Goal: Information Seeking & Learning: Learn about a topic

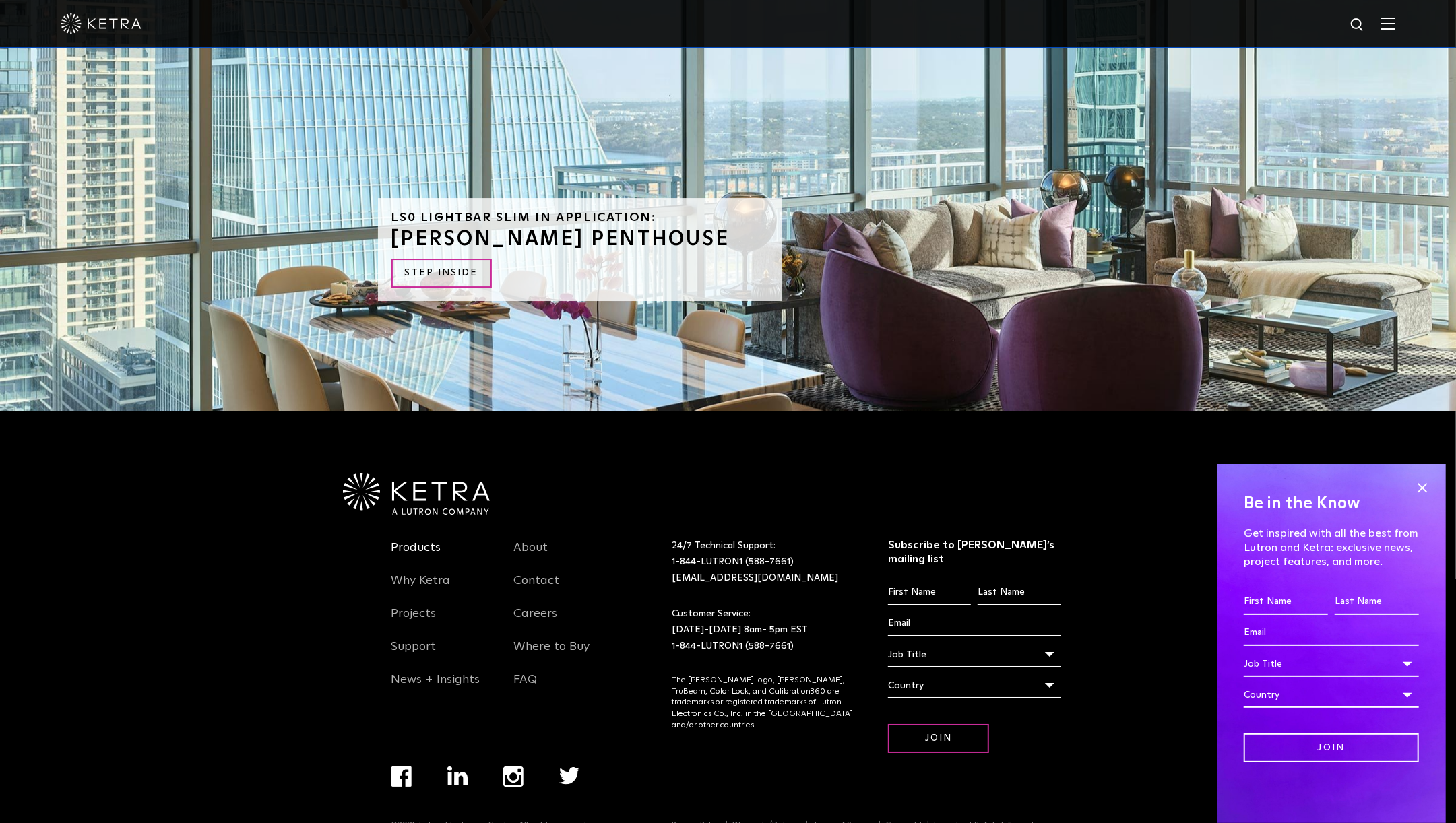
scroll to position [3822, 0]
click at [422, 541] on link "Products" at bounding box center [416, 557] width 49 height 31
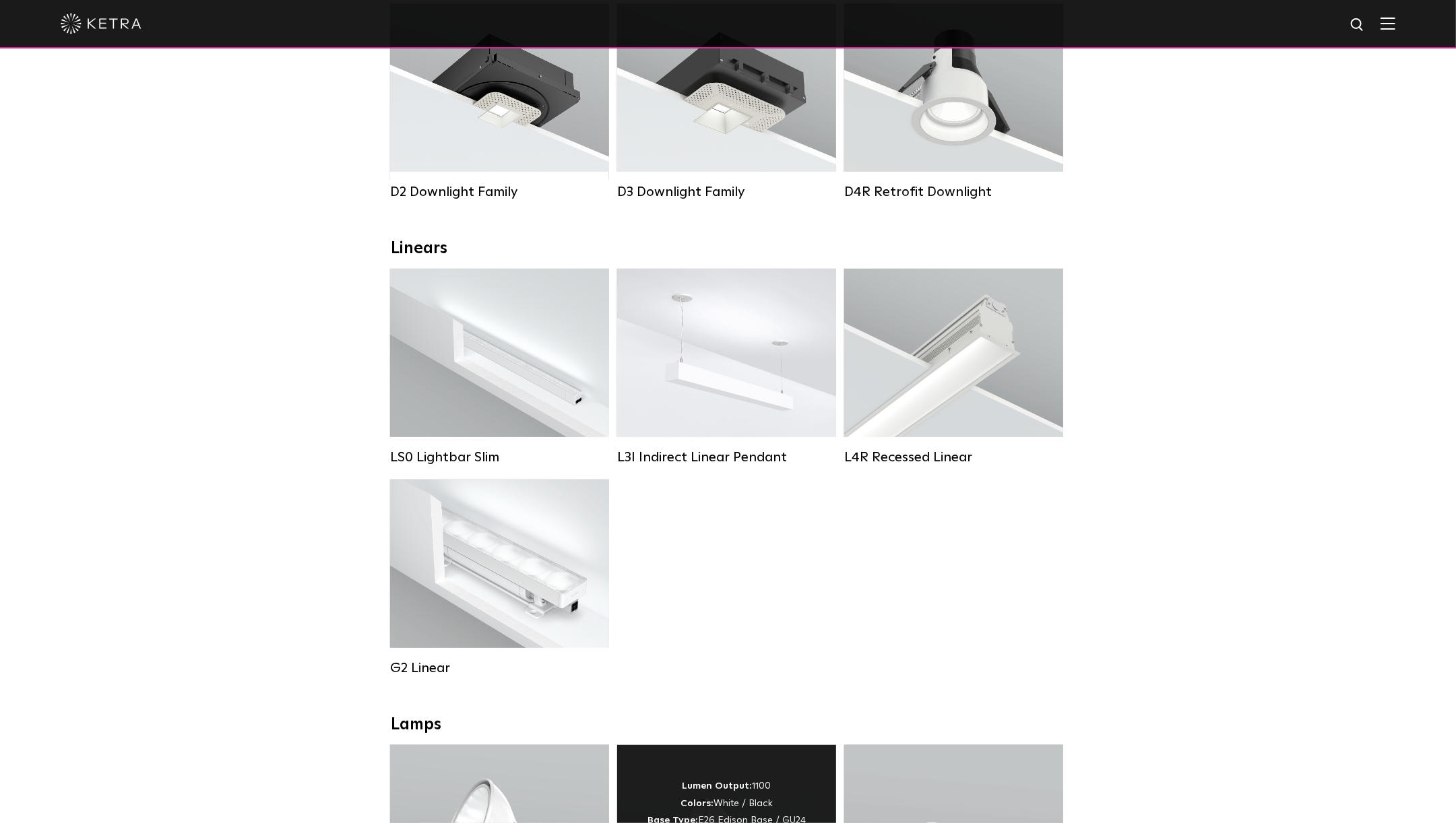
scroll to position [289, 0]
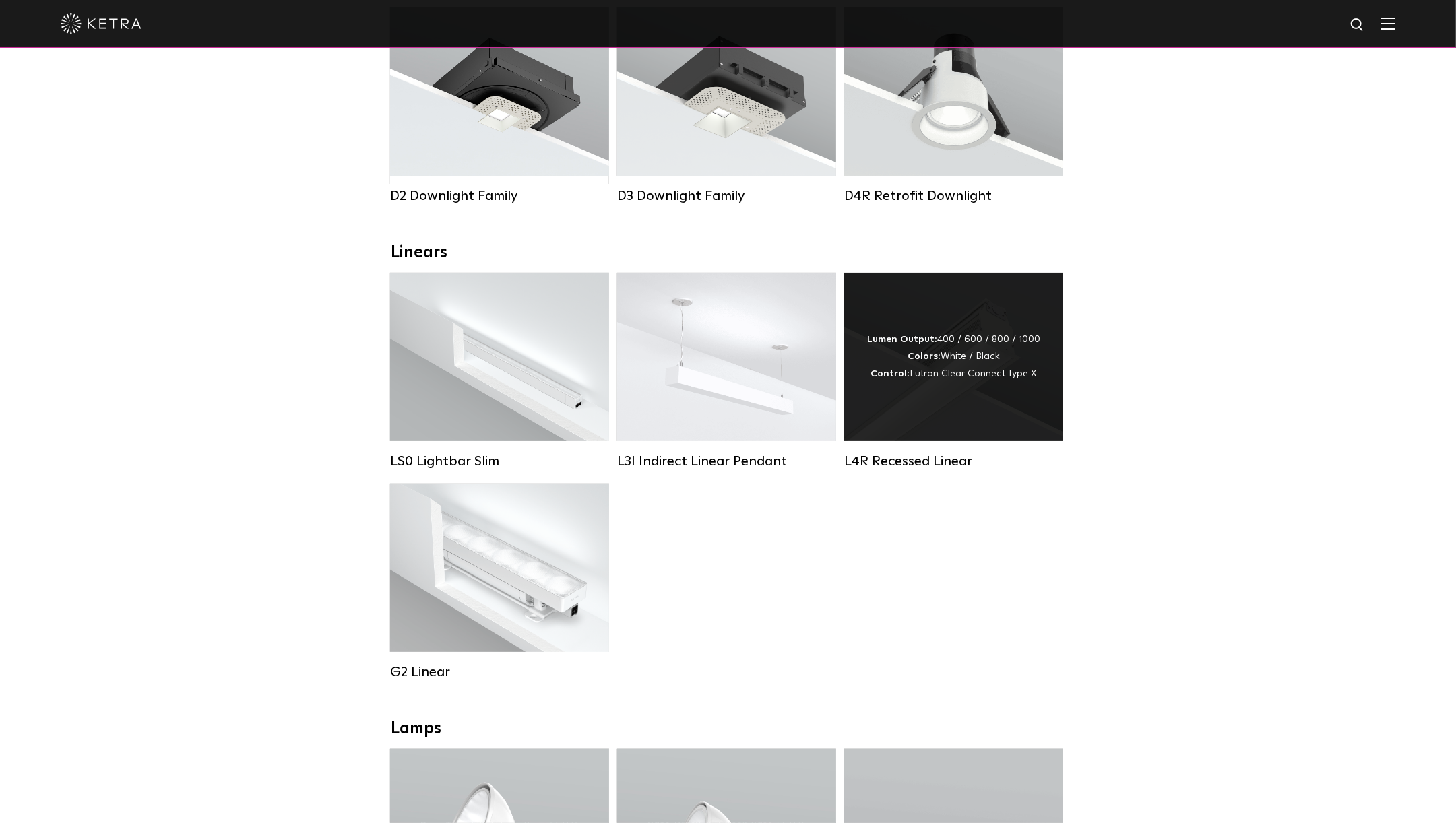
click at [960, 381] on div "Lumen Output: 400 / 600 / 800 / 1000 Colors: White / Black Control: Lutron Clea…" at bounding box center [954, 357] width 219 height 168
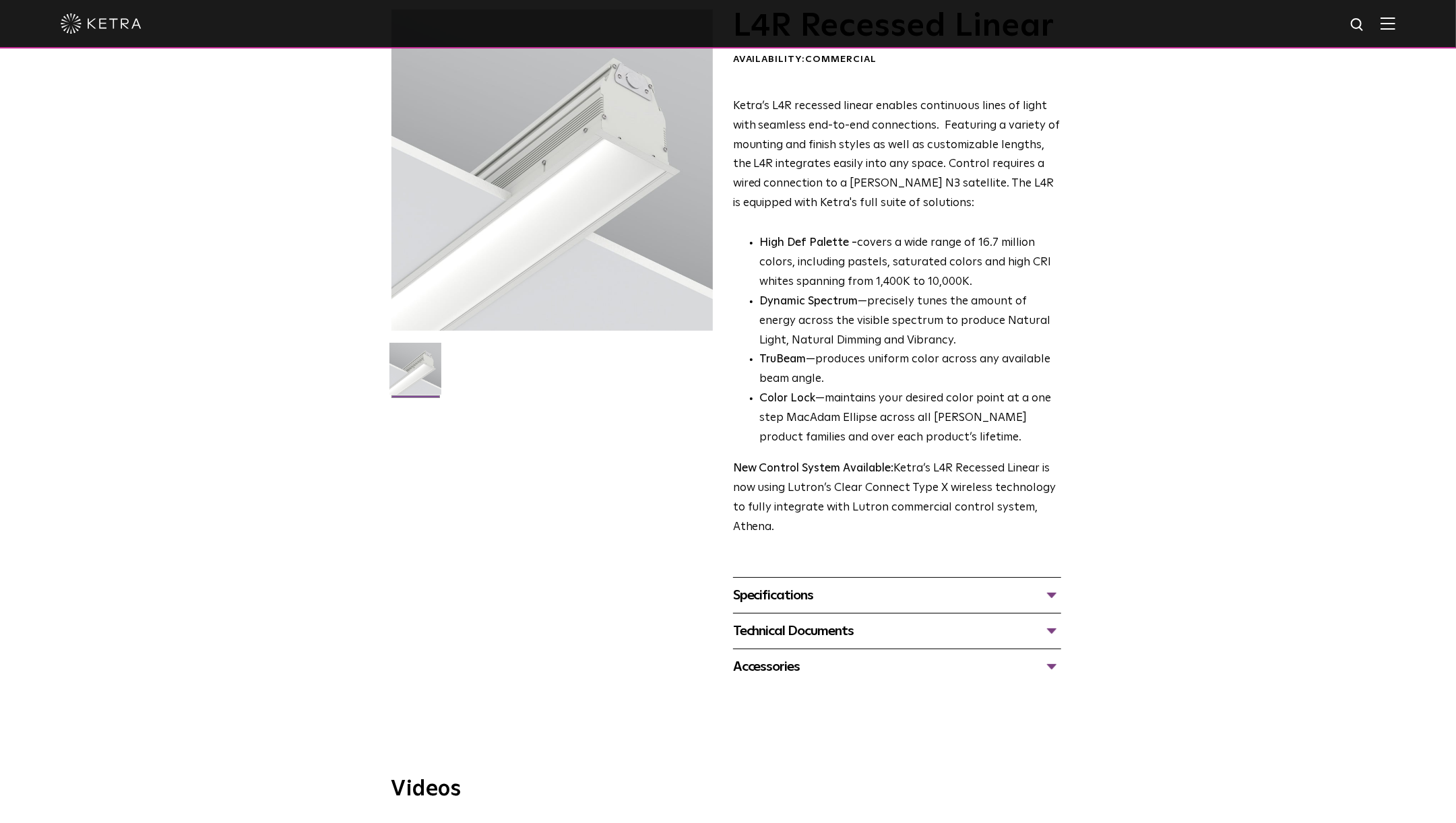
scroll to position [105, 0]
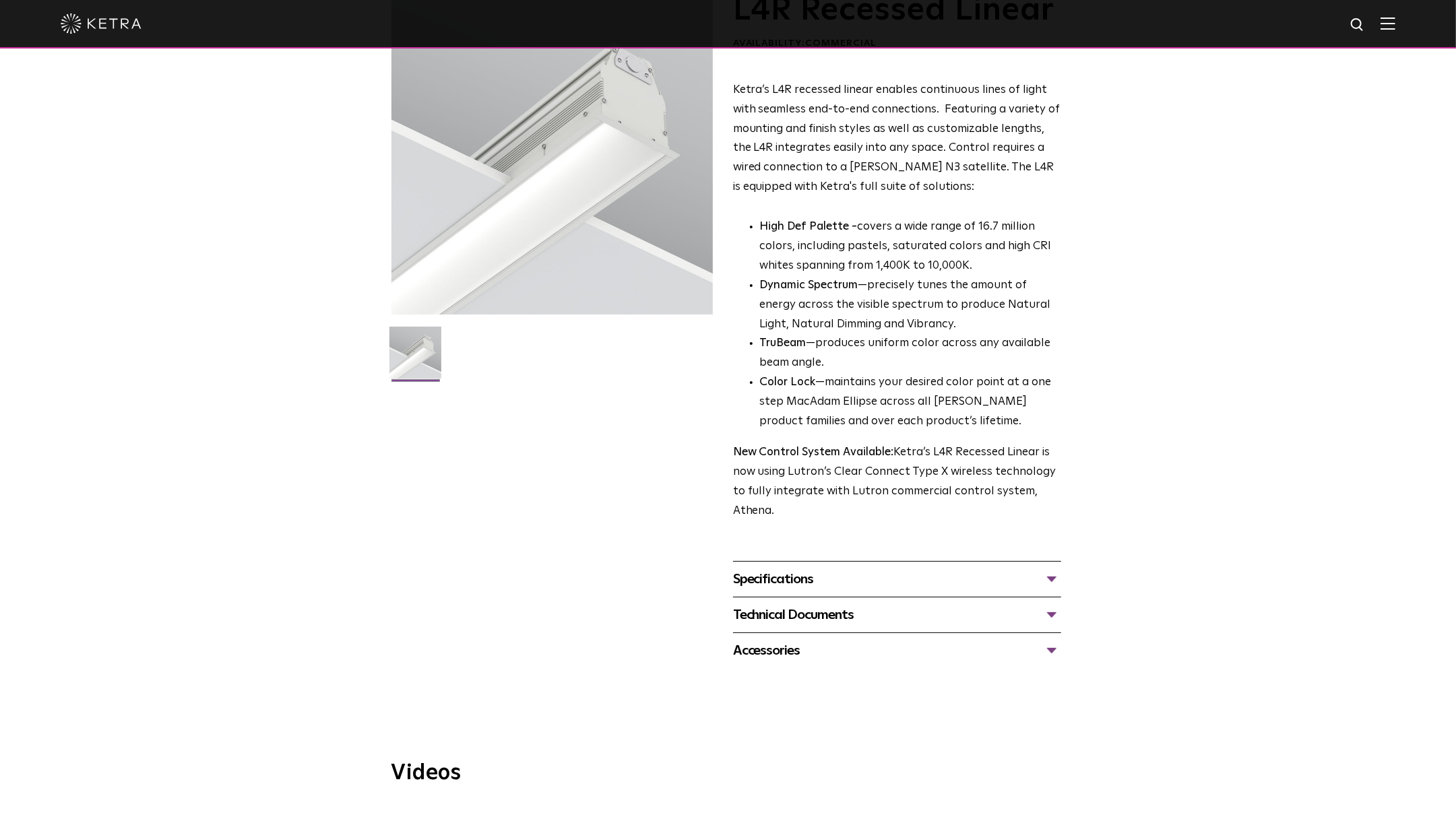
click at [1054, 569] on div "Specifications" at bounding box center [897, 580] width 328 height 21
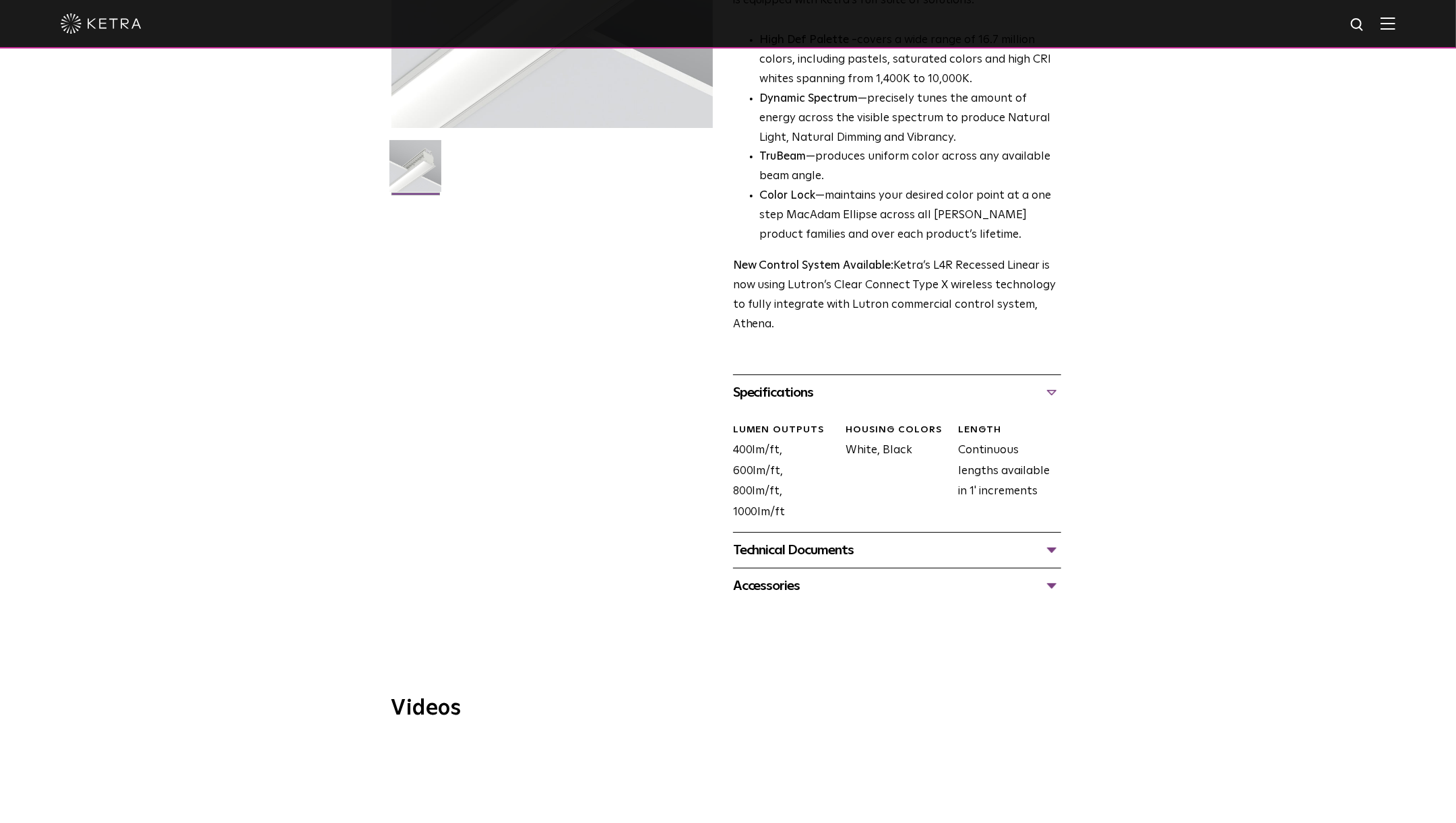
scroll to position [308, 0]
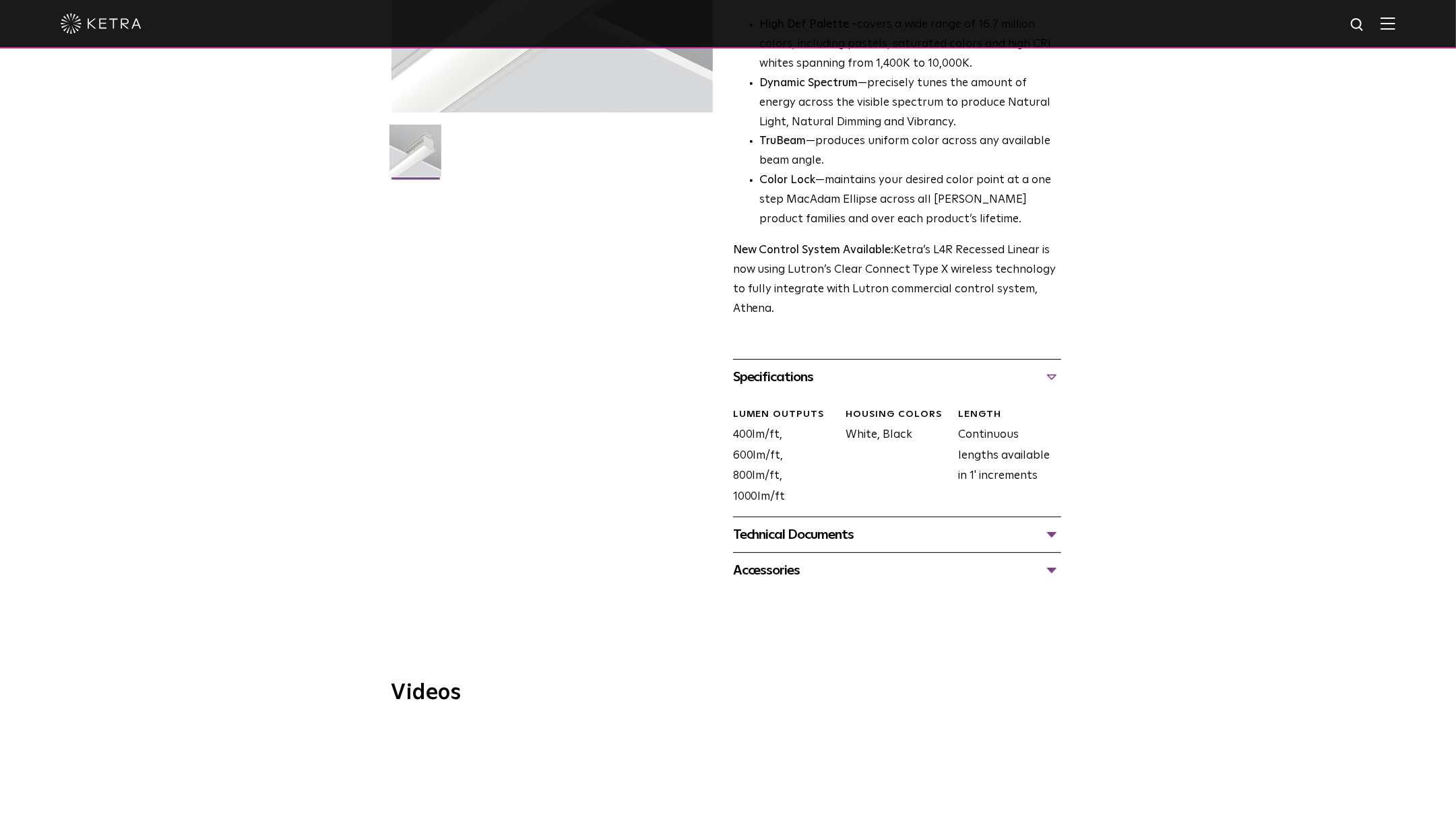
click at [1051, 524] on div "Technical Documents" at bounding box center [897, 535] width 328 height 21
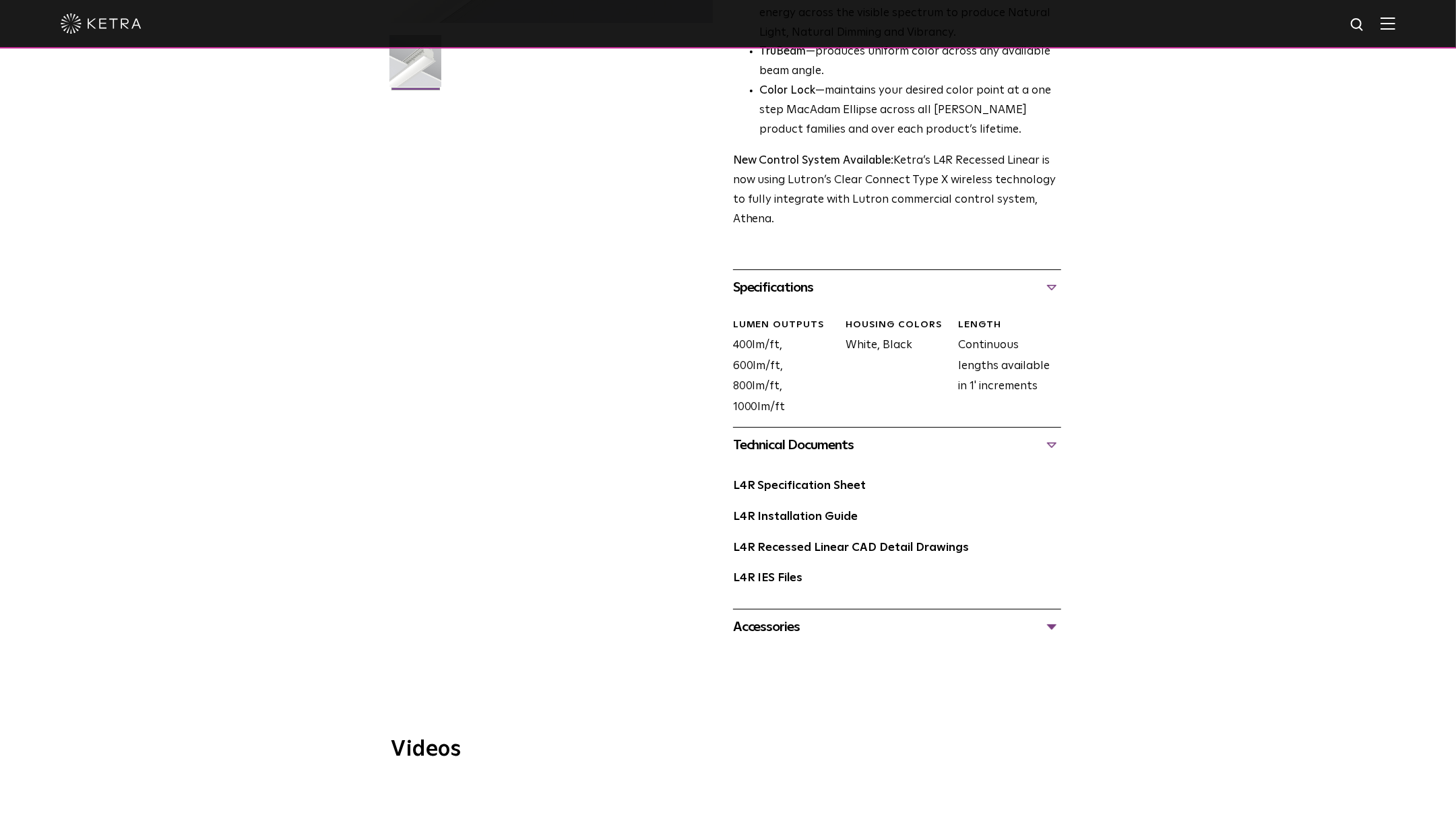
scroll to position [405, 0]
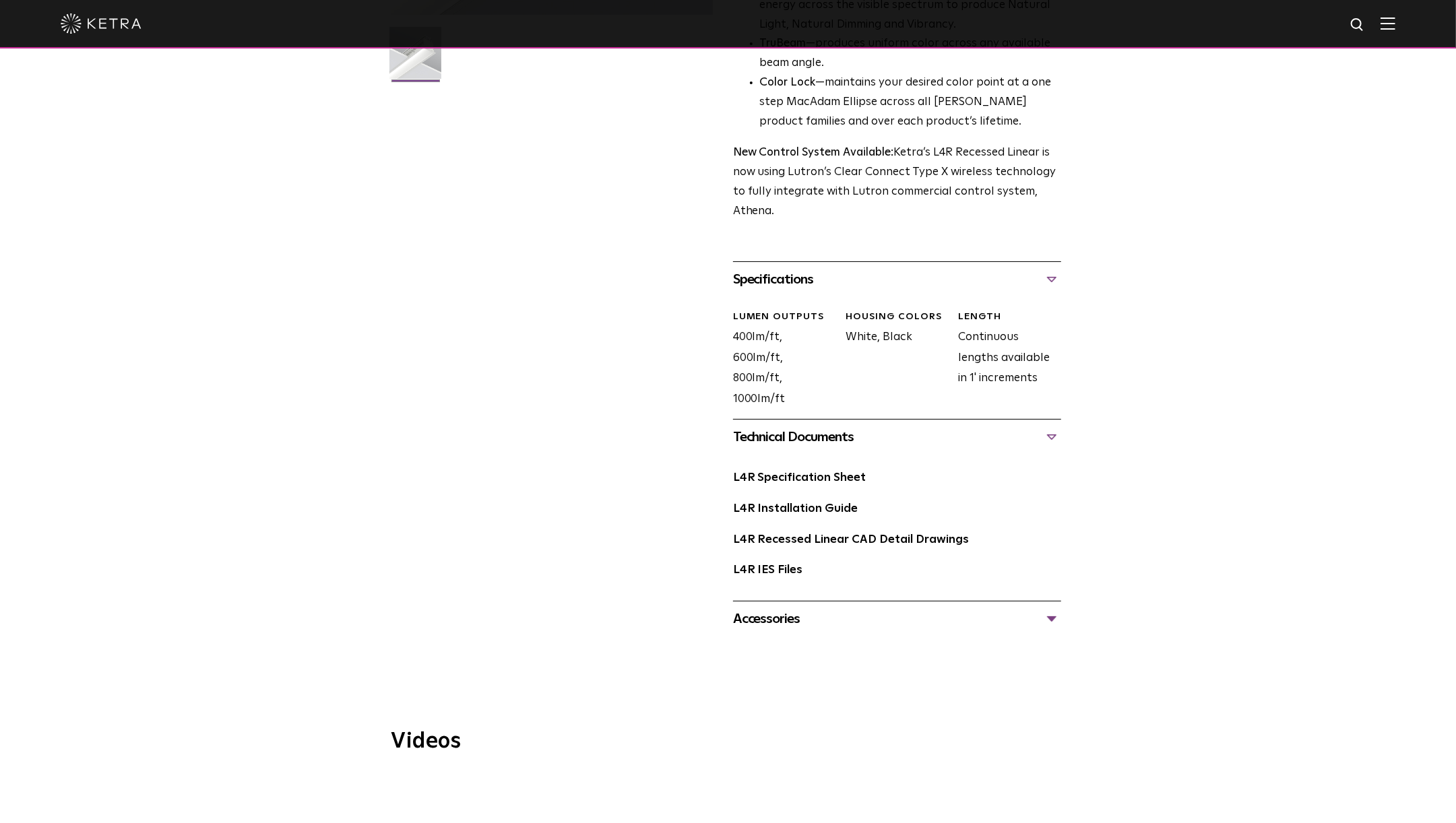
click at [850, 609] on div "Accessories" at bounding box center [897, 619] width 328 height 21
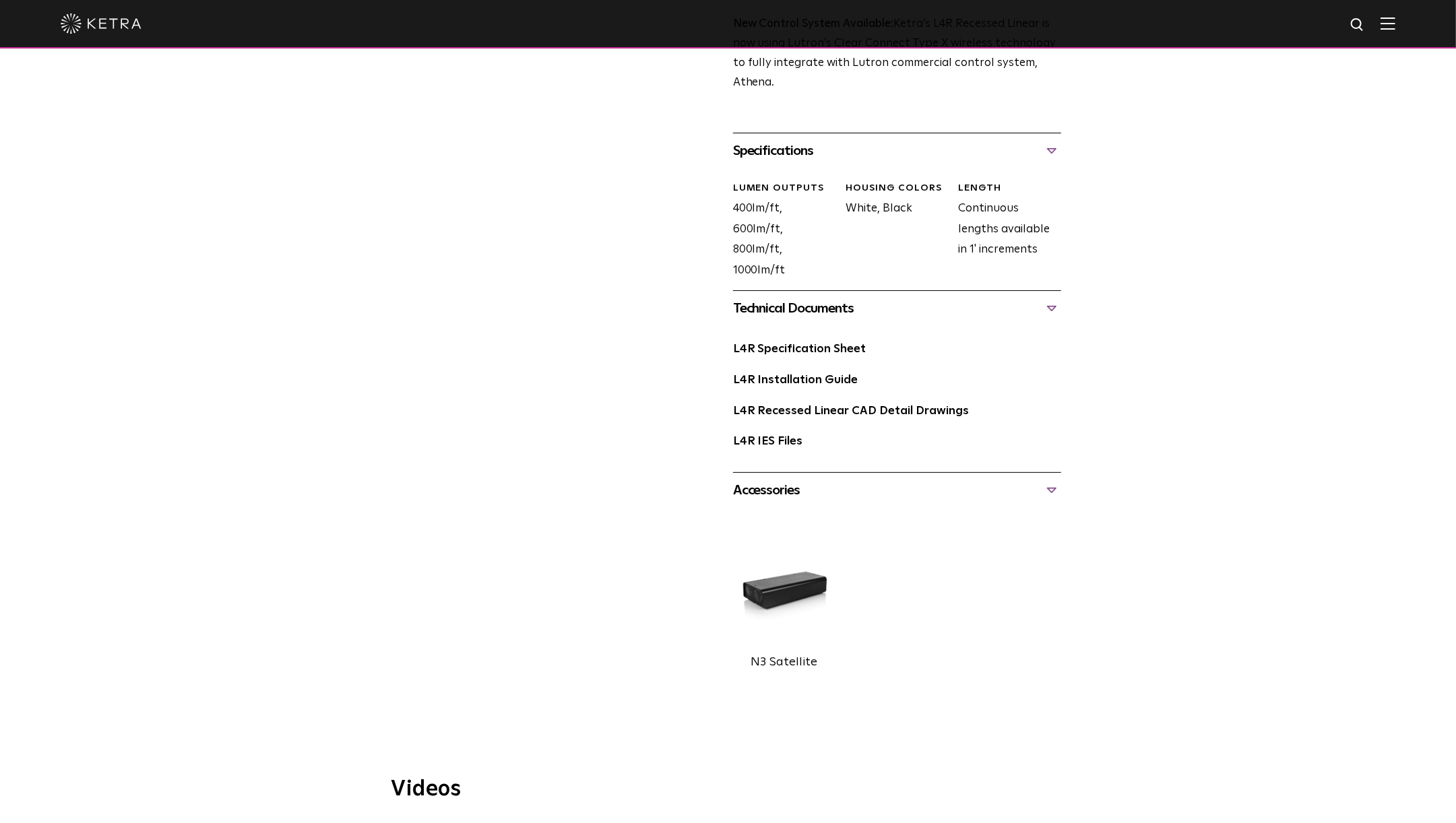
scroll to position [534, 0]
click at [791, 573] on img at bounding box center [784, 591] width 102 height 115
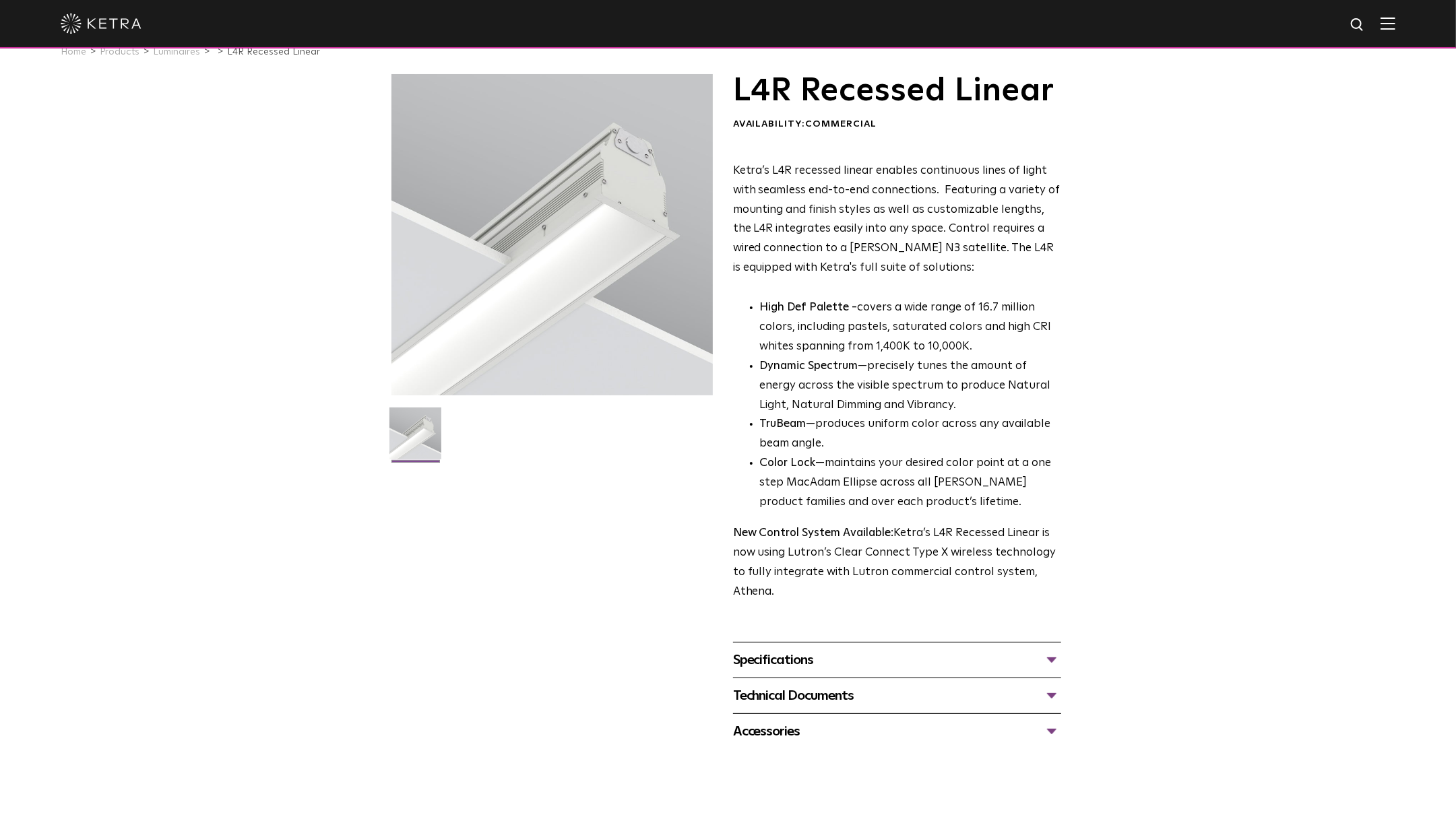
scroll to position [16, 0]
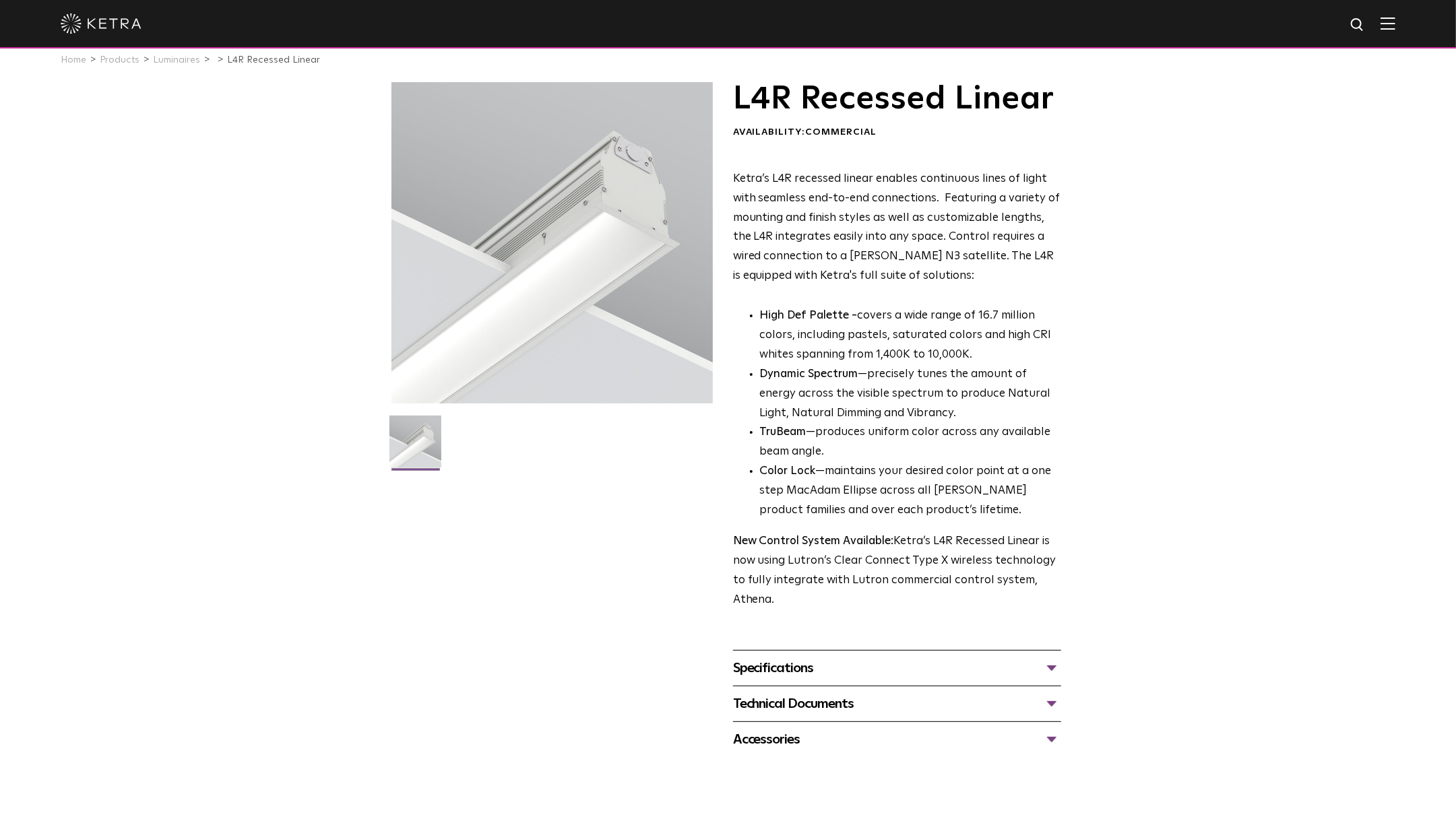
click at [1044, 694] on div "Technical Documents" at bounding box center [897, 704] width 328 height 21
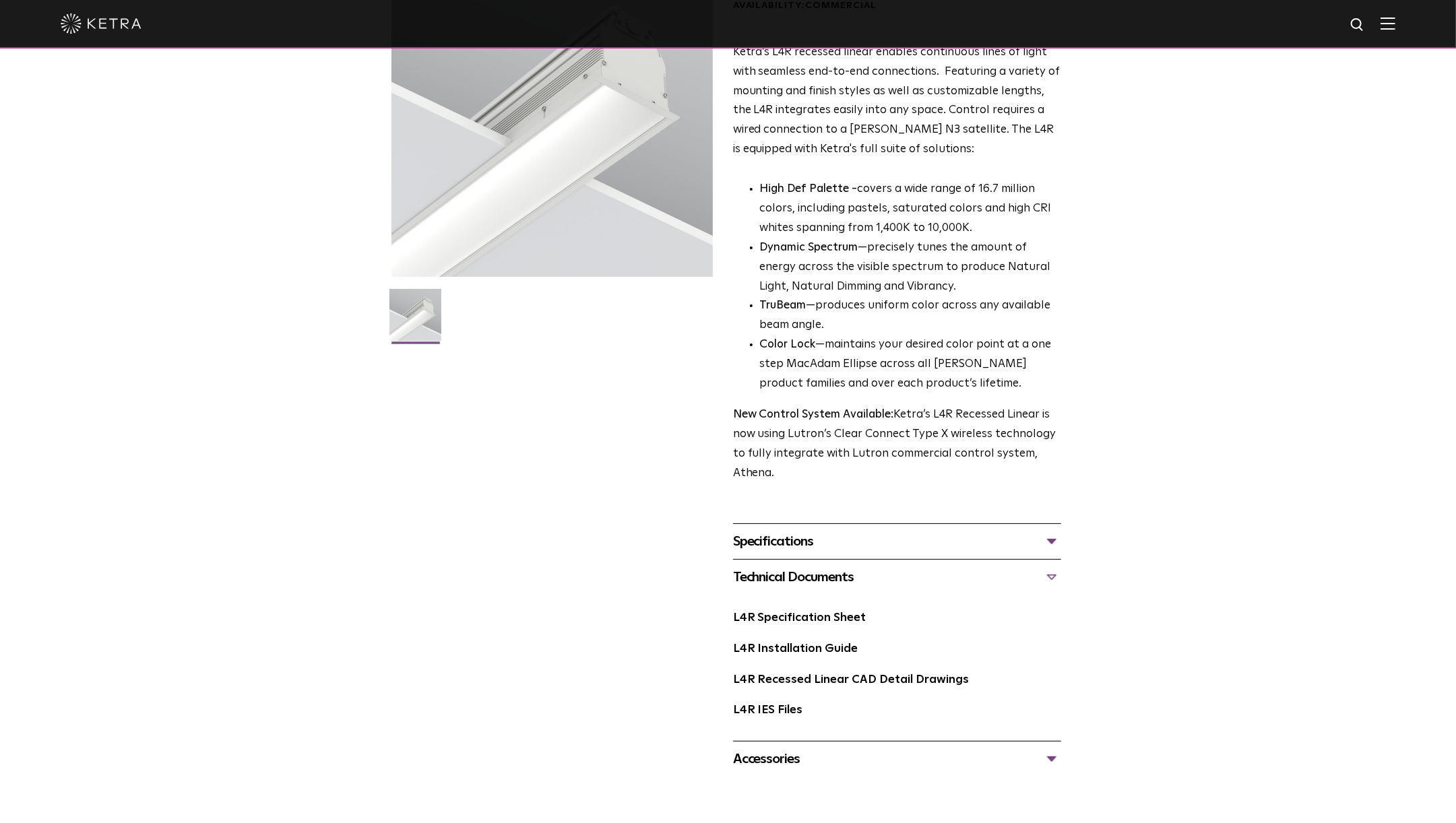
scroll to position [145, 0]
click at [823, 641] on link "L4R Installation Guide" at bounding box center [796, 647] width 125 height 12
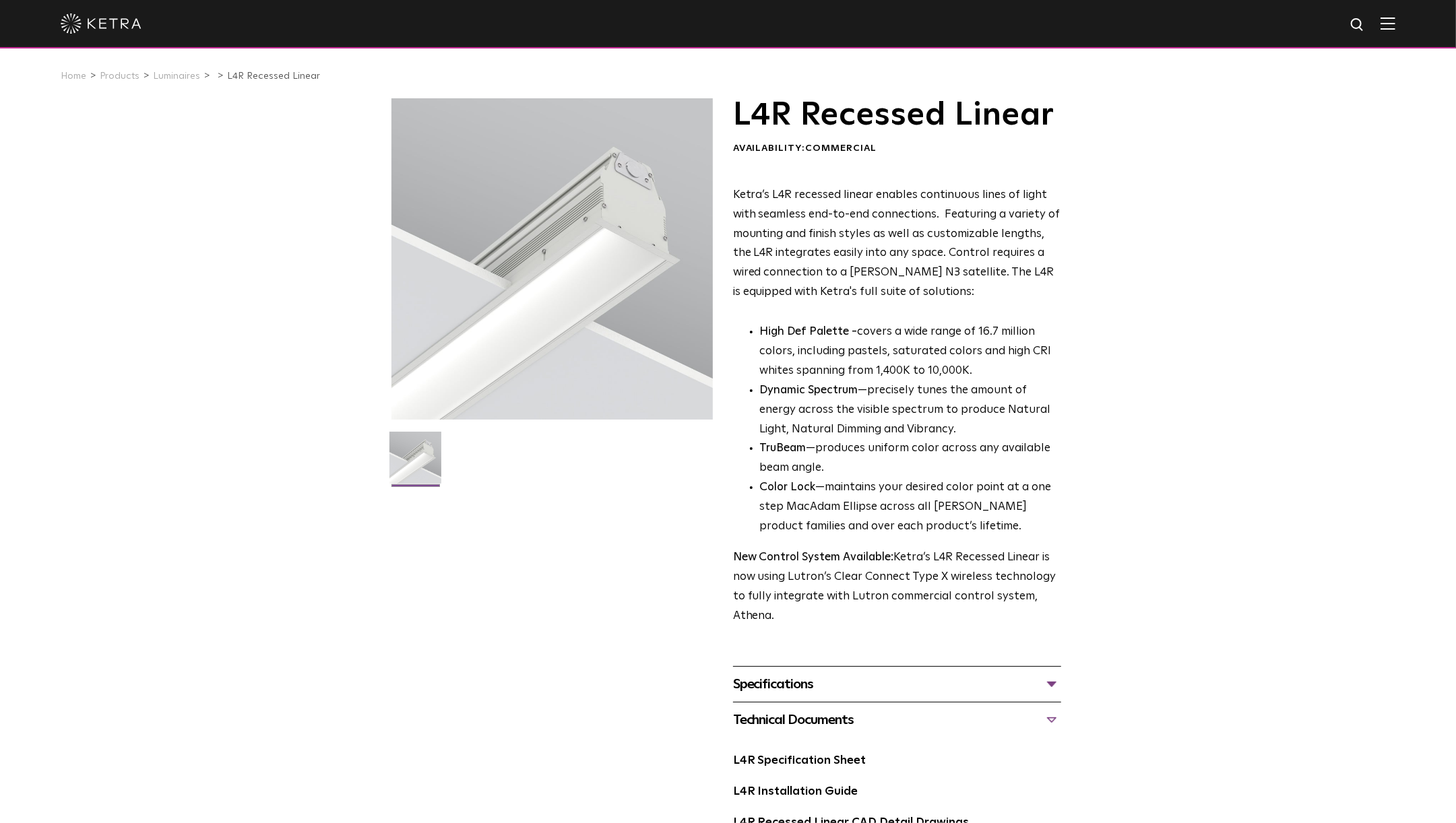
scroll to position [0, 0]
